Goal: Complete application form

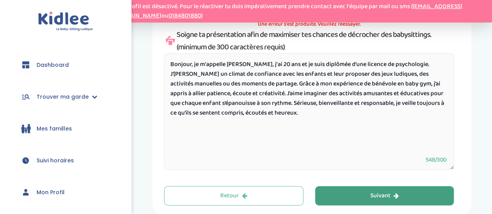
click at [403, 201] on button "Suivant" at bounding box center [384, 195] width 139 height 19
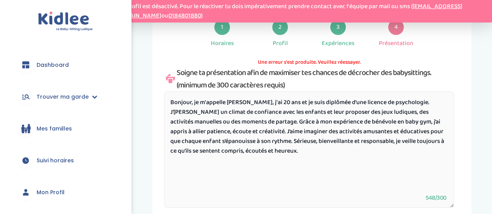
scroll to position [29, 0]
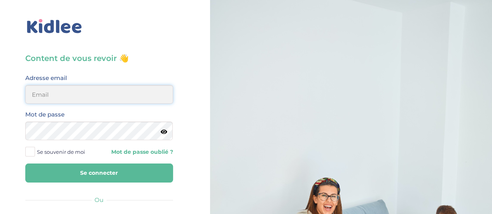
type input "aurelie.leblon93@gmail.com"
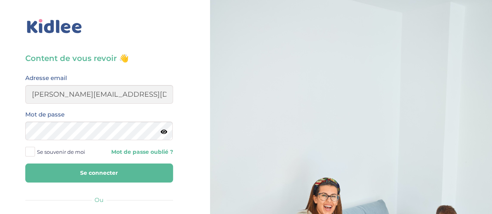
click at [158, 179] on button "Se connecter" at bounding box center [99, 173] width 148 height 19
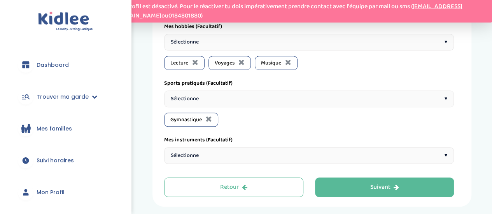
scroll to position [364, 0]
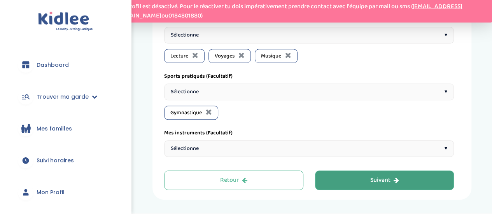
click at [414, 172] on button "Suivant" at bounding box center [384, 180] width 139 height 19
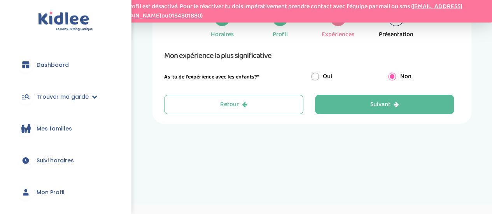
scroll to position [29, 0]
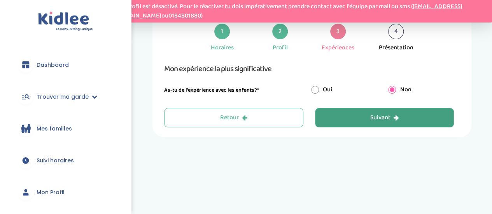
click at [411, 117] on button "Suivant" at bounding box center [384, 117] width 139 height 19
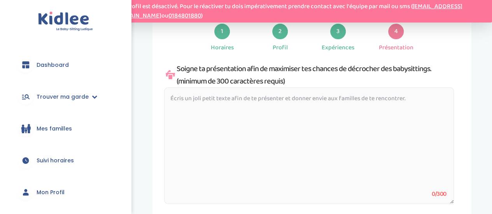
paste textarea "Bonjour, je m'appelle [PERSON_NAME], j'ai 20 ans et je suis diplômée d’une lice…"
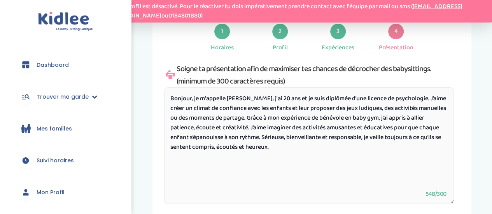
type textarea "Bonjour, je m'appelle [PERSON_NAME], j'ai 20 ans et je suis diplômée d’une lice…"
drag, startPoint x: 485, startPoint y: 93, endPoint x: 487, endPoint y: 105, distance: 11.4
click at [487, 105] on div "Ma présentation 1 Horaires 2 Profil 3 Expériences 4 Présentation Indique nous t…" at bounding box center [312, 119] width 360 height 259
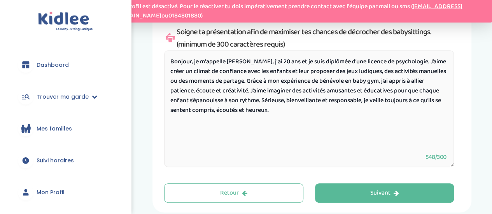
scroll to position [69, 0]
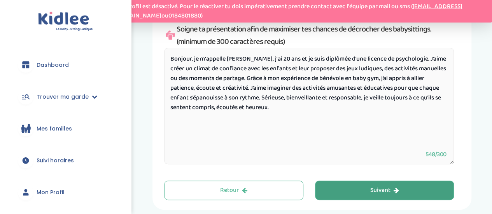
click at [416, 187] on button "Suivant" at bounding box center [384, 190] width 139 height 19
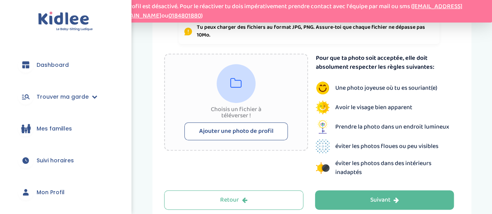
scroll to position [165, 0]
